Goal: Transaction & Acquisition: Obtain resource

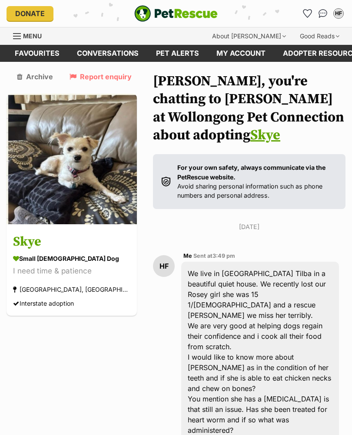
click at [107, 207] on img at bounding box center [72, 159] width 131 height 131
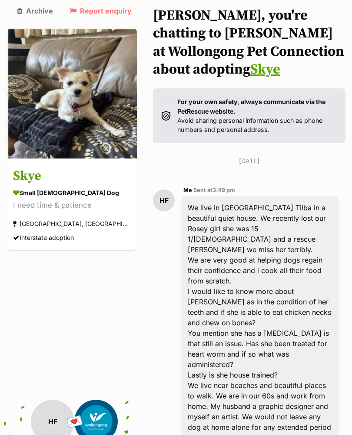
scroll to position [56, 0]
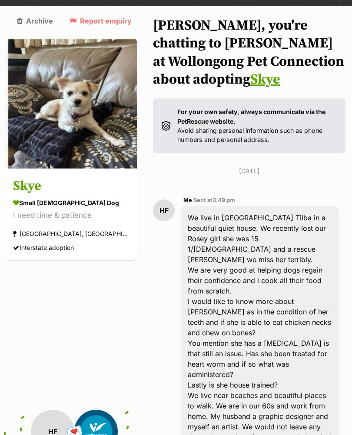
click at [61, 220] on section "small female Dog I need time & patience Wollongong, NSW Interstate adoption" at bounding box center [71, 225] width 117 height 55
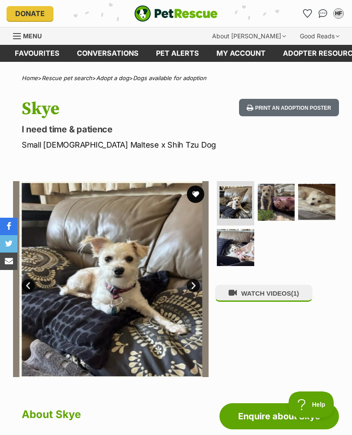
click at [237, 255] on img at bounding box center [235, 247] width 37 height 37
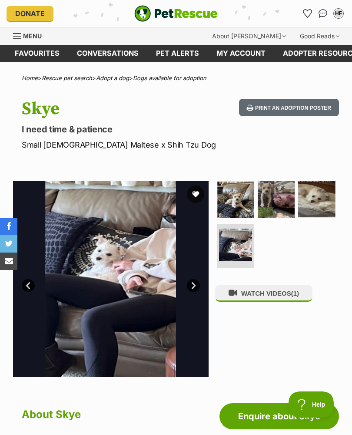
click at [238, 254] on img at bounding box center [235, 244] width 33 height 33
click at [194, 282] on link "Next" at bounding box center [193, 285] width 13 height 13
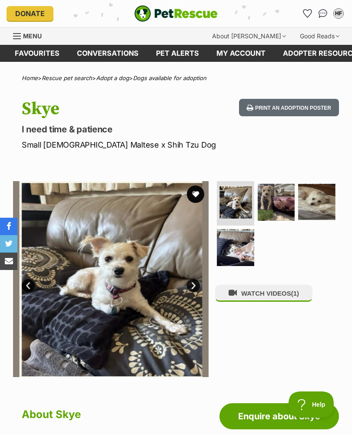
click at [192, 282] on link "Next" at bounding box center [193, 285] width 13 height 13
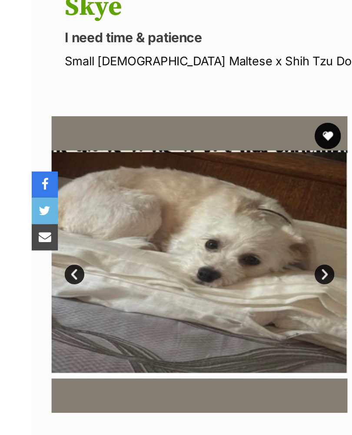
scroll to position [20, 0]
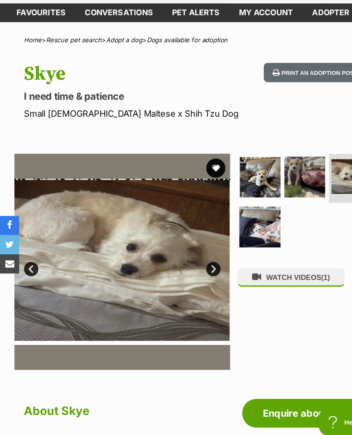
click at [242, 219] on img at bounding box center [235, 227] width 37 height 37
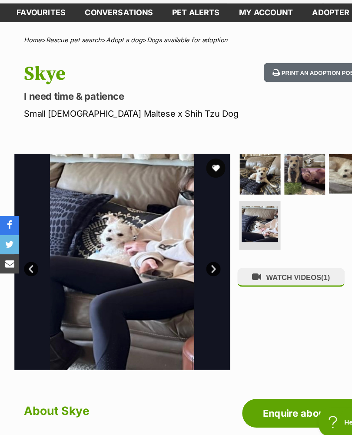
click at [308, 165] on img at bounding box center [317, 179] width 37 height 37
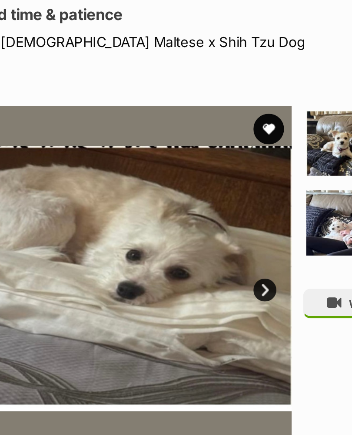
scroll to position [0, 0]
click at [187, 259] on link "Next" at bounding box center [193, 265] width 13 height 13
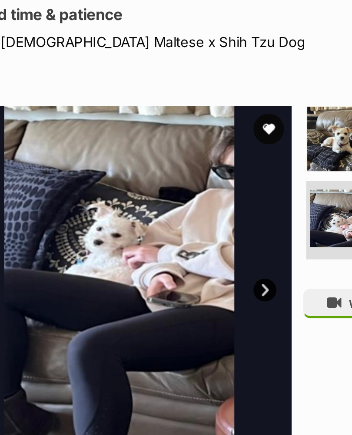
click at [187, 259] on link "Next" at bounding box center [193, 265] width 13 height 13
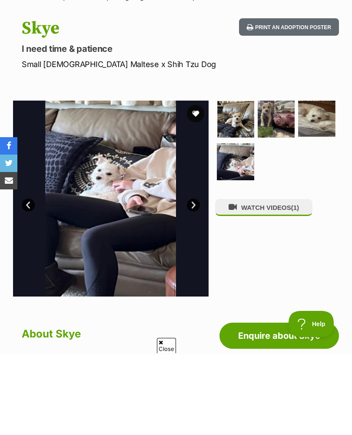
scroll to position [81, 0]
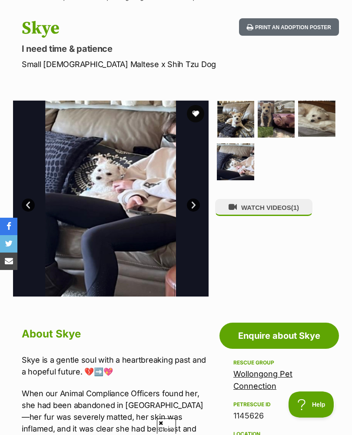
click at [276, 126] on img at bounding box center [276, 119] width 37 height 37
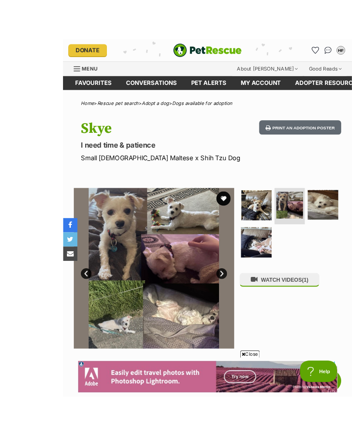
scroll to position [41, 0]
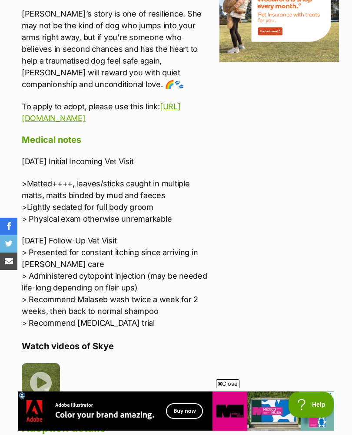
click at [351, 255] on div "Advertisement Adoption information I've been adopted! This pet is no longer ava…" at bounding box center [176, 127] width 352 height 1636
